Goal: Check status: Check status

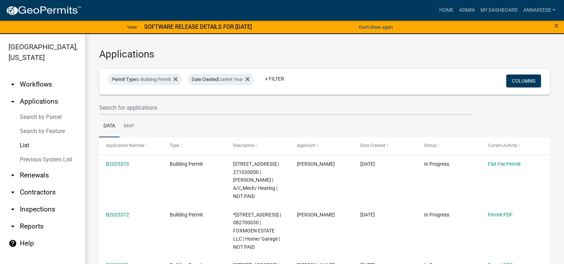
select select "3: 100"
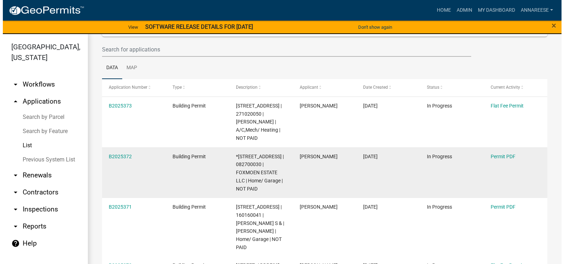
scroll to position [71, 0]
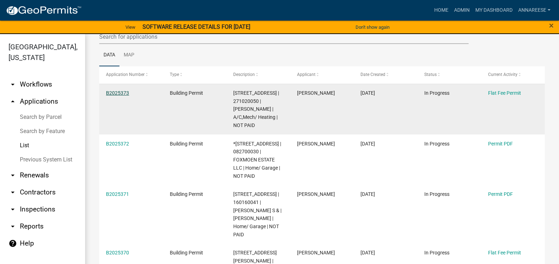
click at [121, 90] on link "B2025373" at bounding box center [117, 93] width 23 height 6
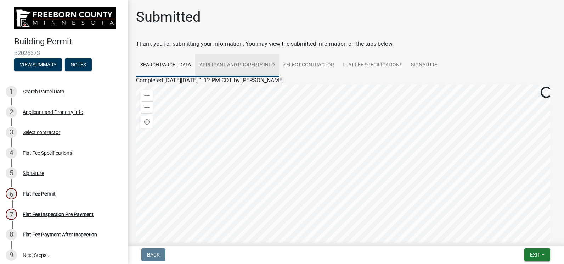
click at [234, 66] on link "Applicant and Property Info" at bounding box center [237, 65] width 84 height 23
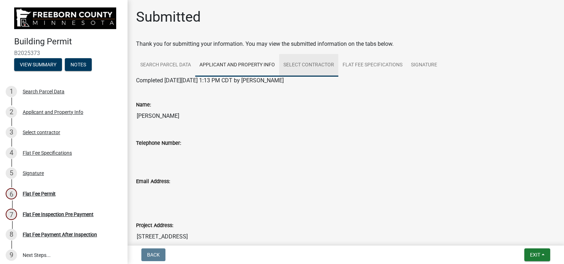
click at [305, 69] on link "Select contractor" at bounding box center [308, 65] width 59 height 23
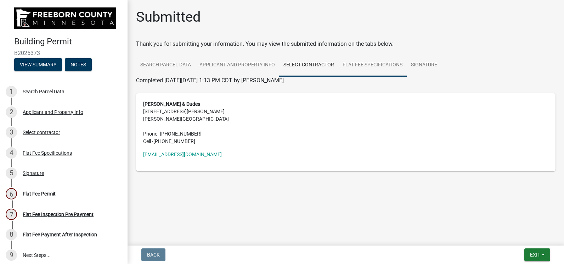
click at [355, 68] on link "Flat Fee Specifications" at bounding box center [372, 65] width 68 height 23
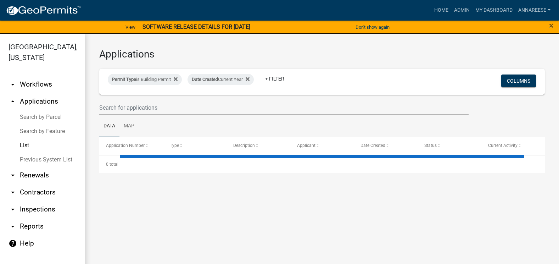
select select "3: 100"
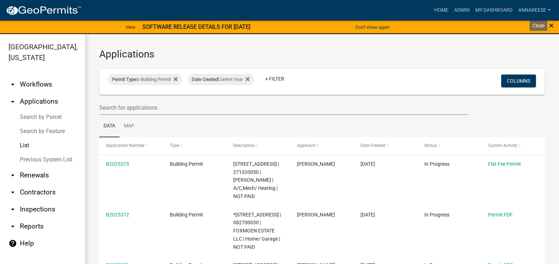
click at [550, 24] on span "×" at bounding box center [551, 26] width 5 height 10
